Goal: Navigation & Orientation: Find specific page/section

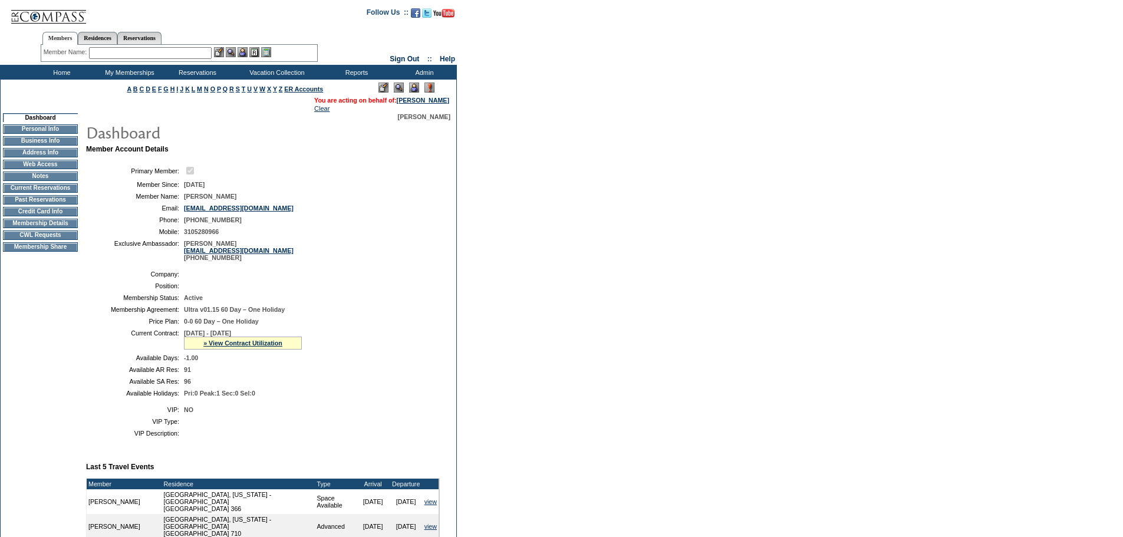
drag, startPoint x: 181, startPoint y: 201, endPoint x: 254, endPoint y: 201, distance: 73.1
click at [254, 201] on table "Primary Member: Member Since: [DATE] Member Name: [PERSON_NAME] Email: [EMAIL_A…" at bounding box center [263, 213] width 354 height 106
click at [254, 200] on td "[PERSON_NAME]" at bounding box center [309, 196] width 251 height 7
drag, startPoint x: 252, startPoint y: 198, endPoint x: 176, endPoint y: 200, distance: 76.1
click at [176, 200] on tr "Member Name: [PERSON_NAME]" at bounding box center [263, 196] width 344 height 7
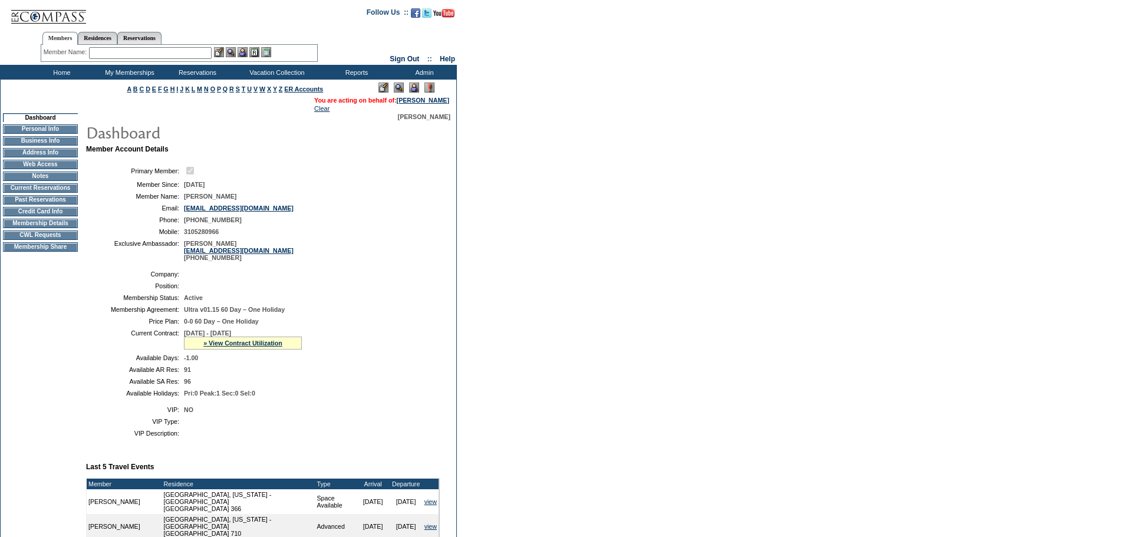
click at [151, 200] on td "Member Name:" at bounding box center [135, 196] width 88 height 7
click at [151, 199] on td "Member Name:" at bounding box center [135, 196] width 88 height 7
drag, startPoint x: 184, startPoint y: 201, endPoint x: 240, endPoint y: 201, distance: 56.0
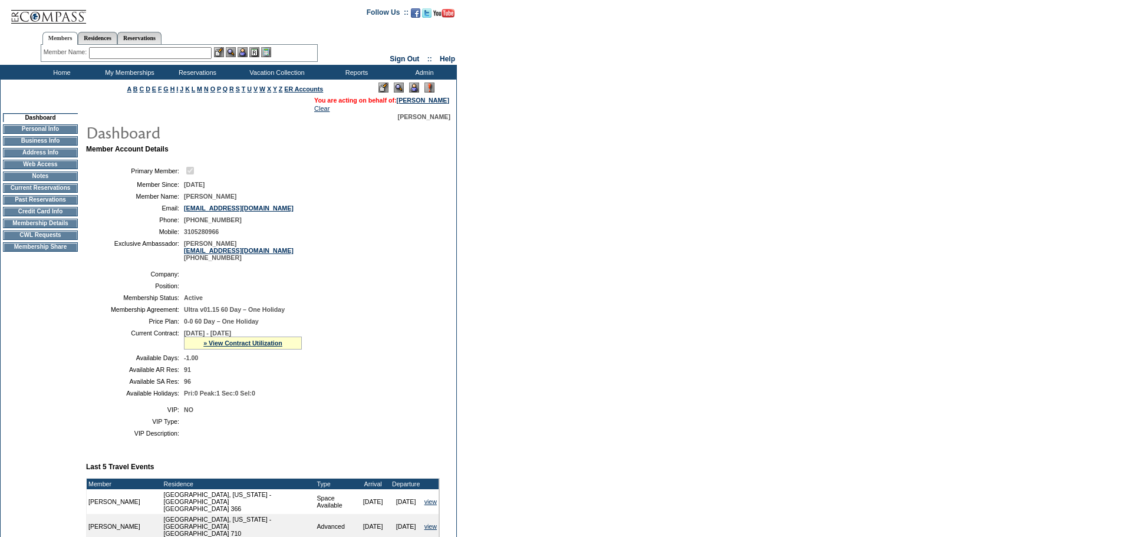
click at [240, 200] on td "[PERSON_NAME]" at bounding box center [309, 196] width 251 height 7
click at [238, 200] on td "[PERSON_NAME]" at bounding box center [309, 196] width 251 height 7
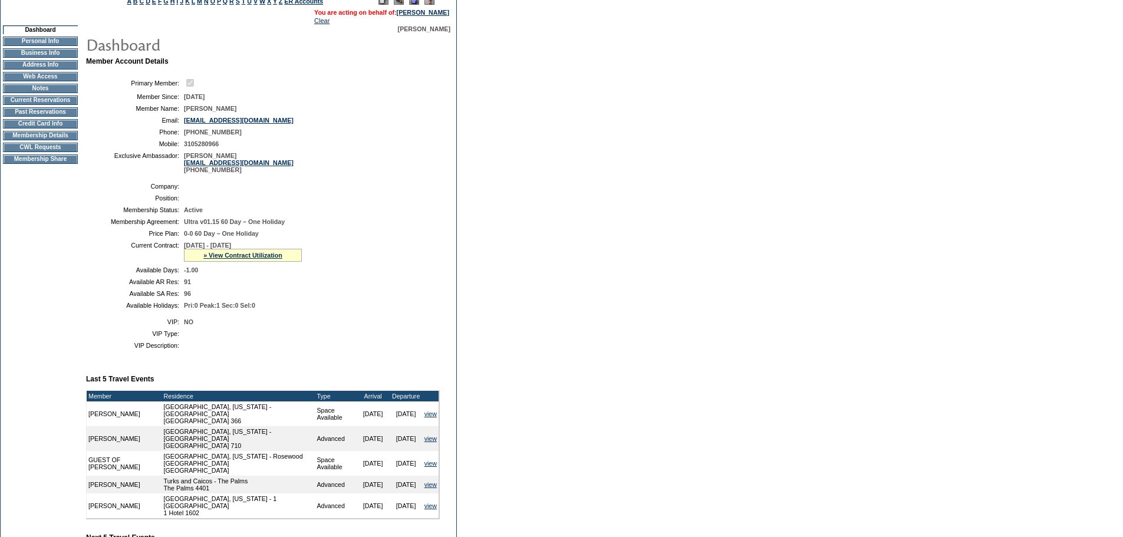
scroll to position [39, 0]
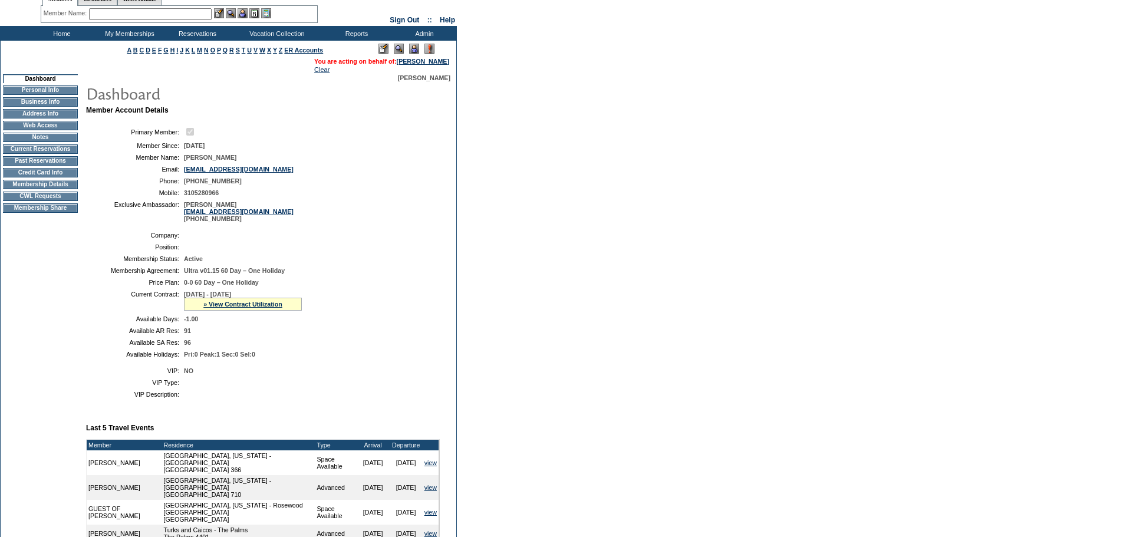
click at [528, 201] on form "Follow Us ::" at bounding box center [561, 423] width 1123 height 924
drag, startPoint x: 241, startPoint y: 186, endPoint x: 154, endPoint y: 190, distance: 87.3
click at [154, 190] on table "Primary Member: Member Since: [DATE] Member Name: [PERSON_NAME] Email: [EMAIL_A…" at bounding box center [263, 174] width 354 height 106
click at [155, 184] on td "Phone:" at bounding box center [135, 180] width 88 height 7
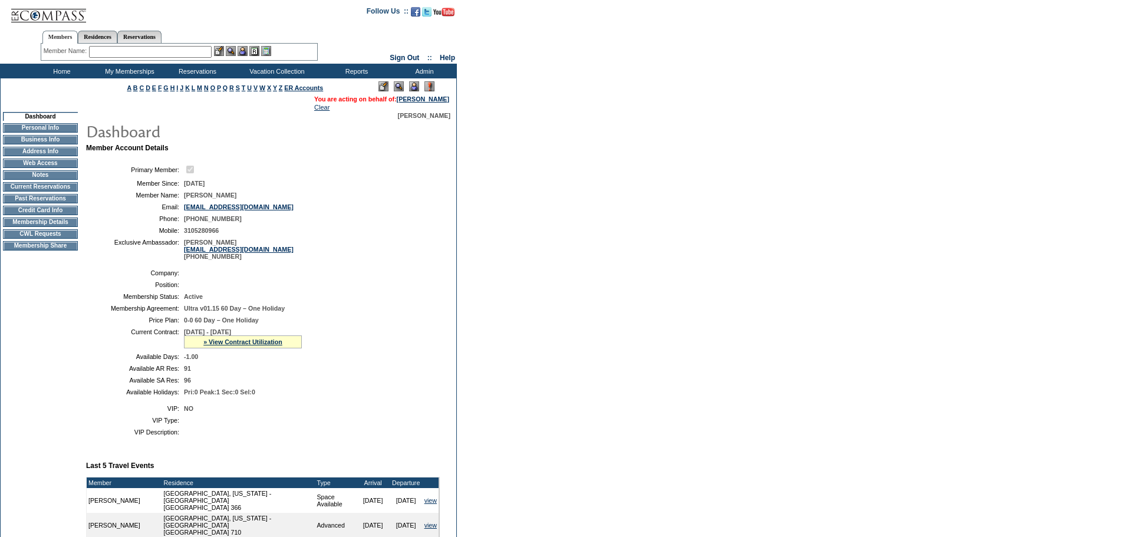
scroll to position [0, 0]
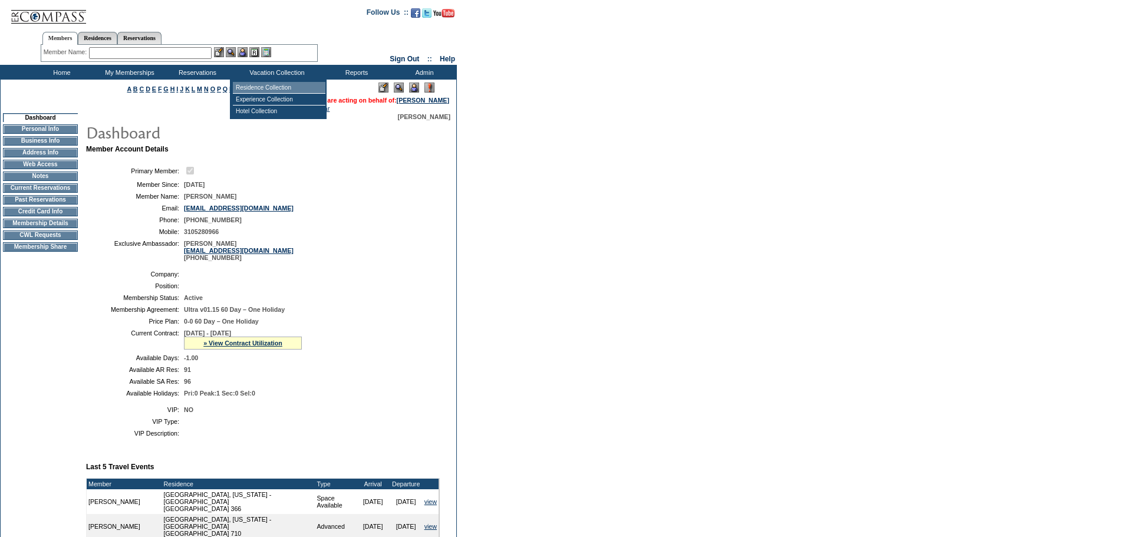
click at [278, 83] on td "Residence Collection" at bounding box center [279, 88] width 93 height 12
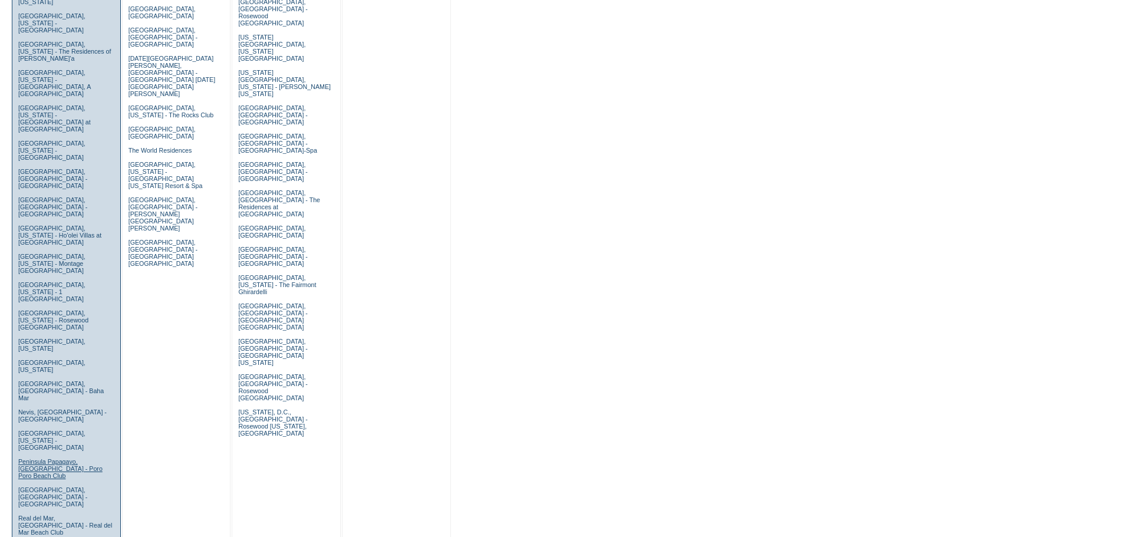
click at [54, 458] on link "Peninsula Papagayo, [GEOGRAPHIC_DATA] - Poro Poro Beach Club" at bounding box center [60, 468] width 84 height 21
